Goal: Register for event/course: Register for event/course

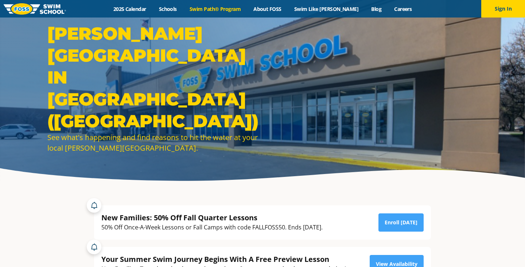
click at [231, 7] on link "Swim Path® Program" at bounding box center [215, 8] width 64 height 7
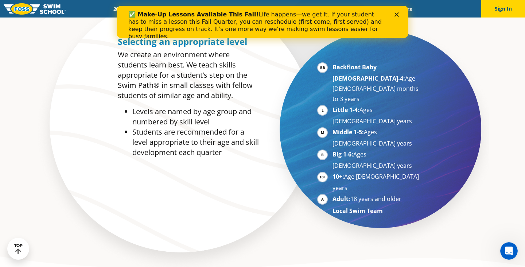
click at [394, 12] on div "✅ Make-Up Lessons Available This Fall! Life happens—we get it. If your student …" at bounding box center [262, 26] width 269 height 34
click at [396, 16] on polygon "Close" at bounding box center [397, 14] width 4 height 4
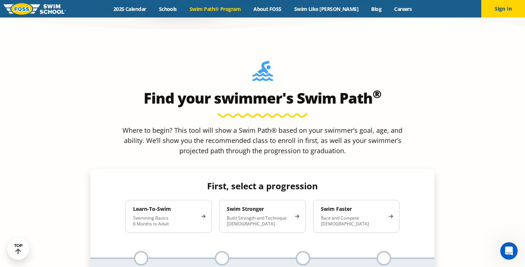
scroll to position [619, 0]
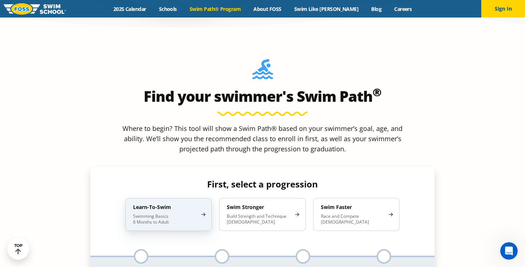
click at [152, 213] on p "Swimming Basics 6 Months to Adult" at bounding box center [165, 219] width 64 height 12
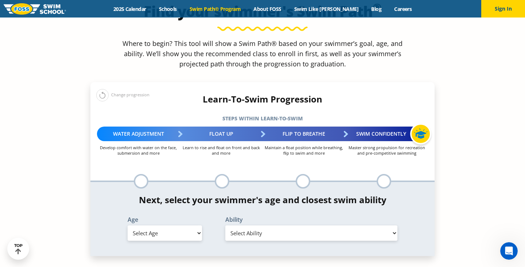
scroll to position [704, 0]
click at [179, 226] on select "Select Age [DEMOGRAPHIC_DATA] months - 1 year 1 year 2 years 3 years 4 years 5 …" at bounding box center [165, 233] width 74 height 15
select select "5-years"
click at [128, 226] on select "Select Age [DEMOGRAPHIC_DATA] months - 1 year 1 year 2 years 3 years 4 years 5 …" at bounding box center [165, 233] width 74 height 15
click at [280, 226] on select "Select Ability First in-water experience When in the water, reliant on a life j…" at bounding box center [311, 233] width 172 height 15
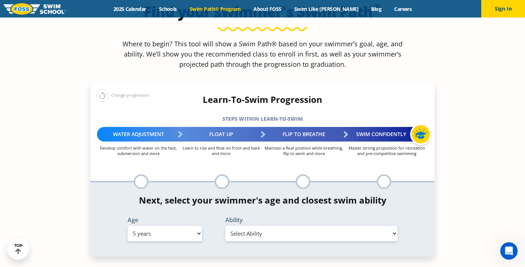
select select "5-years-when-in-the-water-reliant-on-a-life-jacket-or-floatation-device"
click at [225, 226] on select "Select Ability First in-water experience When in the water, reliant on a life j…" at bounding box center [311, 233] width 172 height 15
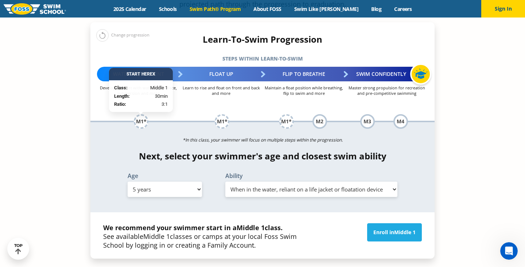
scroll to position [764, 0]
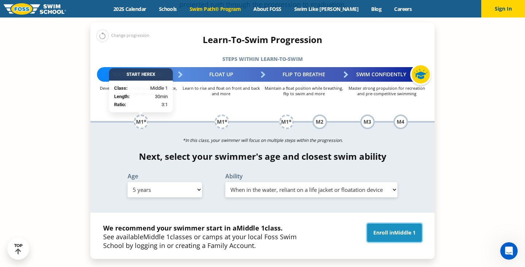
click at [392, 224] on link "Enroll in Middle 1" at bounding box center [394, 233] width 55 height 18
